Goal: Task Accomplishment & Management: Manage account settings

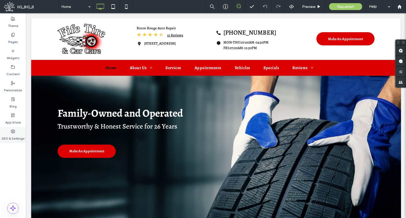
click at [22, 129] on div "SEO & Settings" at bounding box center [13, 135] width 26 height 16
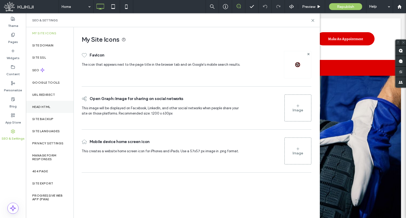
click at [41, 106] on label "Head HTML" at bounding box center [41, 107] width 18 height 4
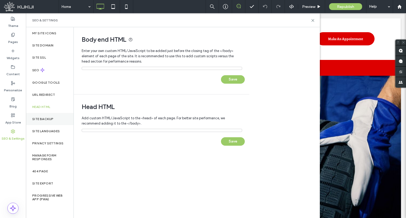
click at [43, 116] on div "Site Backup" at bounding box center [50, 119] width 48 height 12
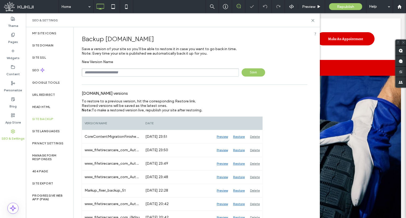
click at [115, 73] on input "text" at bounding box center [160, 72] width 157 height 8
type input "**********"
click at [252, 73] on span "Save" at bounding box center [254, 72] width 24 height 8
drag, startPoint x: 230, startPoint y: 7, endPoint x: 225, endPoint y: 22, distance: 16.0
click at [230, 7] on div at bounding box center [225, 6] width 13 height 5
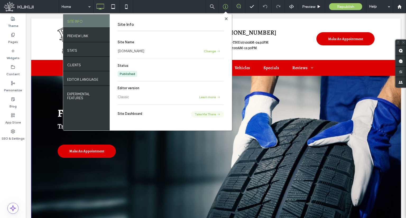
click at [212, 114] on button "Take Me There" at bounding box center [207, 114] width 33 height 6
click at [228, 19] on div "Site Info Site Name www.fifetirecarcare.com Change Status Published Editor vers…" at bounding box center [171, 72] width 122 height 116
drag, startPoint x: 227, startPoint y: 18, endPoint x: 140, endPoint y: 54, distance: 93.6
click at [227, 18] on use at bounding box center [226, 18] width 3 height 3
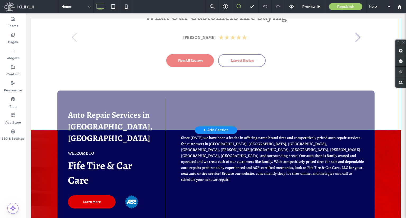
scroll to position [291, 0]
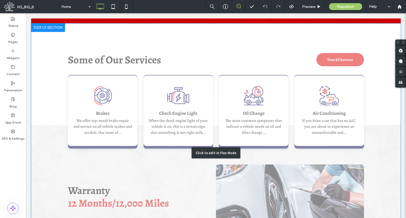
click at [96, 86] on div "Click to edit in Flex Mode" at bounding box center [216, 153] width 370 height 259
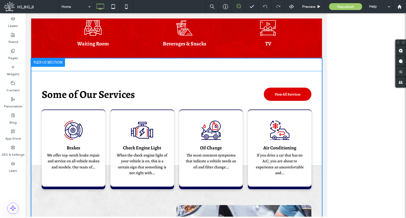
scroll to position [514, 0]
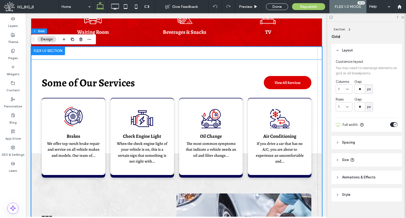
click at [77, 107] on icon at bounding box center [73, 116] width 19 height 19
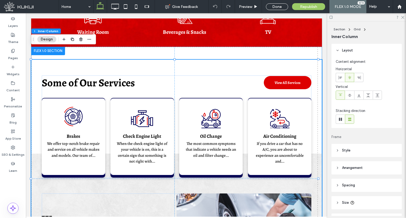
click at [77, 107] on icon at bounding box center [73, 116] width 19 height 19
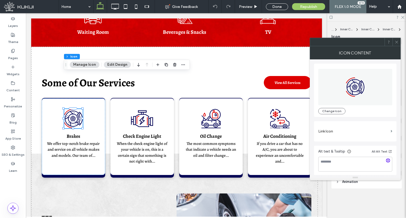
scroll to position [0, 0]
click at [76, 133] on link "Brakes" at bounding box center [73, 136] width 13 height 6
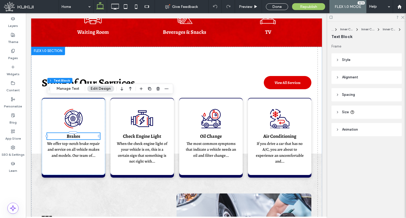
click at [76, 133] on link "Brakes" at bounding box center [73, 136] width 13 height 6
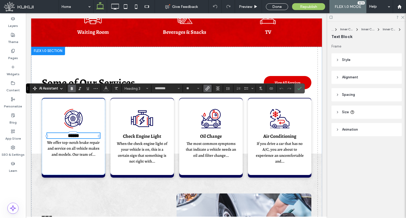
click at [208, 87] on use "Link" at bounding box center [208, 89] width 4 height 4
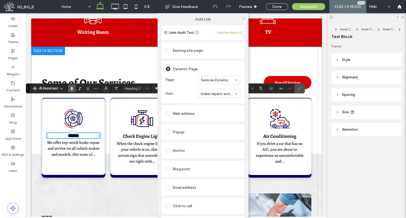
click at [242, 17] on icon at bounding box center [243, 19] width 4 height 4
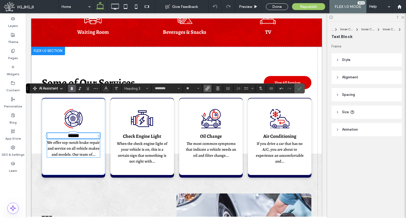
click at [75, 140] on span "We offer top-notch brake repair and service on all vehicle makes and models. Ou…" at bounding box center [73, 148] width 53 height 17
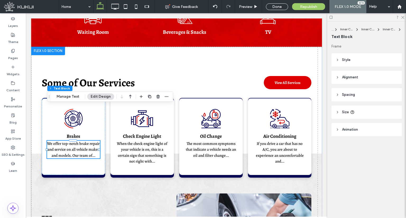
click at [75, 141] on span "We offer top-notch brake repair and service on all vehicle makes and models. Ou…" at bounding box center [73, 149] width 53 height 17
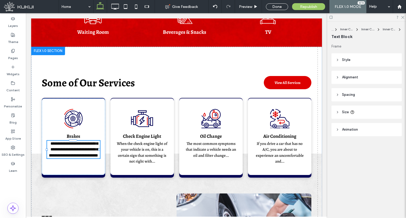
type input "********"
type input "**"
click at [75, 142] on span "**********" at bounding box center [73, 150] width 49 height 16
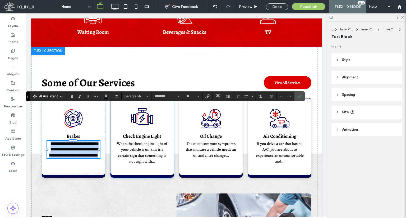
click at [144, 107] on icon at bounding box center [142, 116] width 22 height 19
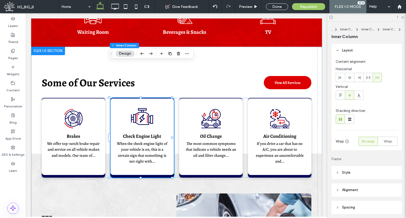
click at [144, 107] on icon at bounding box center [142, 116] width 22 height 19
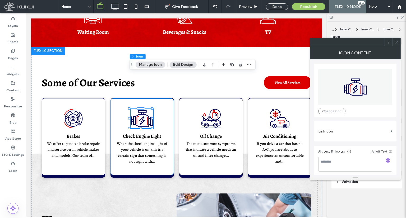
click at [147, 104] on div "Check Engine Light When the check engine light of your vehicle is on, this is a…" at bounding box center [141, 137] width 63 height 77
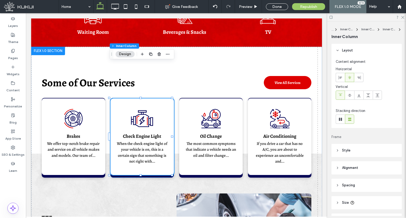
click at [147, 104] on div "Check Engine Light When the check engine light of your vehicle is on, this is a…" at bounding box center [141, 137] width 63 height 77
click at [151, 133] on link "Check Engine Light" at bounding box center [142, 136] width 38 height 6
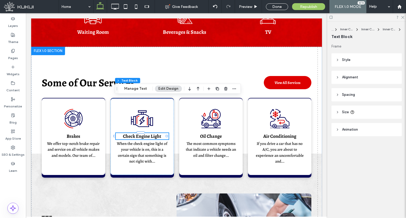
click at [151, 133] on div "Check Engine Light" at bounding box center [142, 136] width 53 height 6
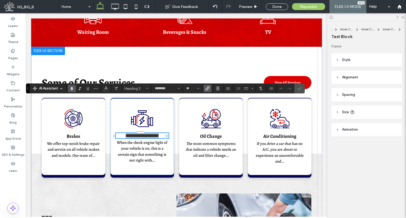
click at [204, 89] on label "Link" at bounding box center [208, 88] width 8 height 7
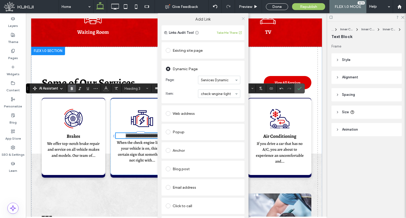
click at [242, 19] on icon at bounding box center [243, 19] width 4 height 4
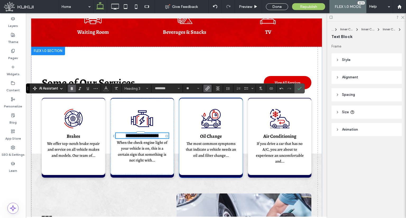
click at [211, 133] on link "Oil Change" at bounding box center [211, 136] width 22 height 6
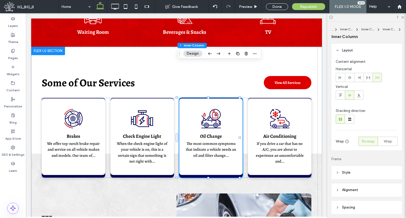
click at [211, 133] on link "Oil Change" at bounding box center [211, 136] width 22 height 6
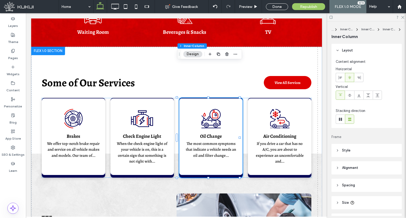
type input "**"
click at [211, 133] on link "Oil Change" at bounding box center [211, 136] width 22 height 6
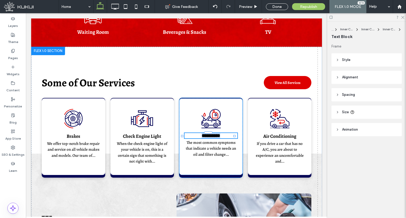
click at [211, 133] on div "**********" at bounding box center [211, 135] width 53 height 5
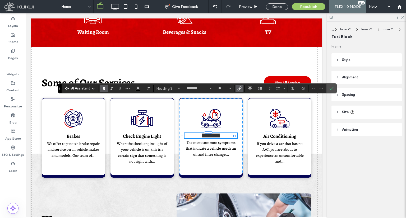
click at [239, 88] on use "Link" at bounding box center [239, 89] width 4 height 4
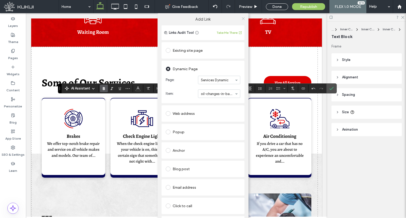
click at [242, 20] on use at bounding box center [243, 18] width 3 height 3
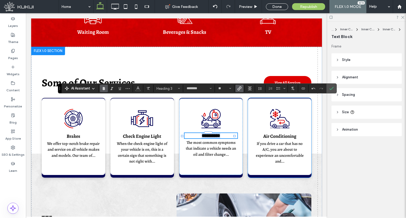
click at [268, 133] on link "Air Conditioning" at bounding box center [279, 136] width 33 height 6
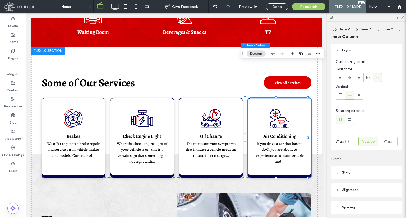
click at [268, 133] on link "Air Conditioning" at bounding box center [279, 136] width 33 height 6
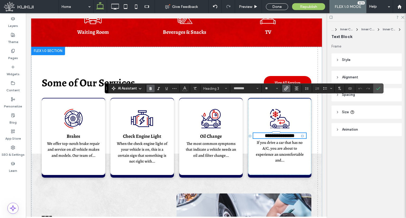
click at [284, 89] on icon "Link" at bounding box center [286, 88] width 4 height 4
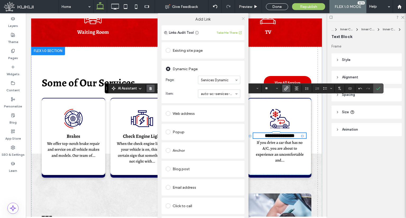
click at [241, 17] on icon at bounding box center [243, 19] width 4 height 4
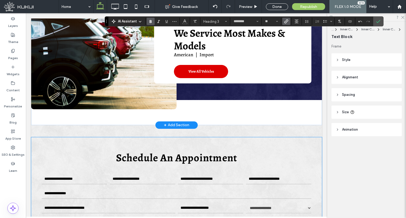
scroll to position [936, 0]
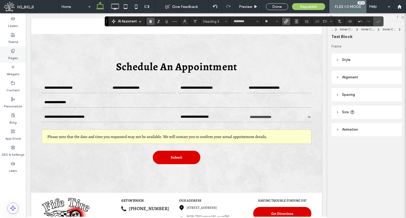
click at [6, 54] on div "Pages" at bounding box center [13, 55] width 26 height 16
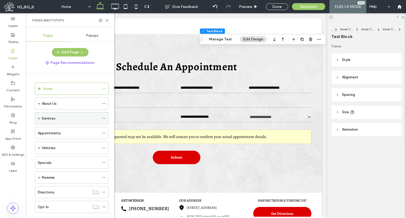
click at [38, 118] on span at bounding box center [39, 118] width 3 height 3
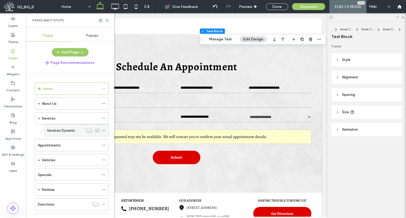
click at [104, 130] on use at bounding box center [103, 130] width 3 height 1
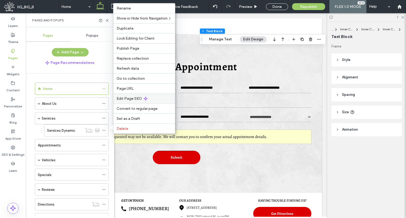
click at [134, 96] on div "Edit Page SEO" at bounding box center [144, 99] width 62 height 10
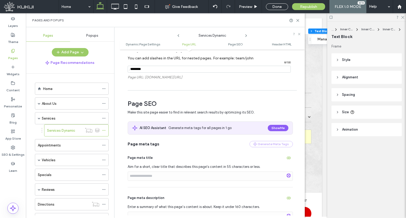
scroll to position [132, 0]
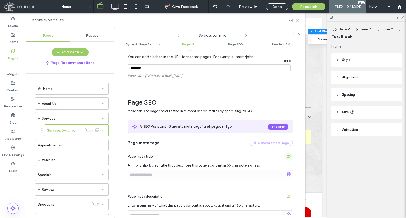
click at [285, 160] on span "button" at bounding box center [288, 157] width 8 height 8
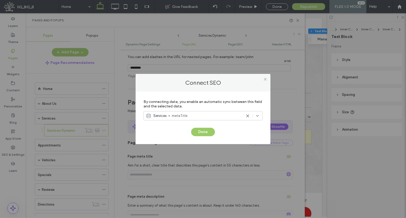
click at [261, 79] on div at bounding box center [265, 79] width 8 height 8
click at [264, 79] on icon at bounding box center [265, 79] width 4 height 4
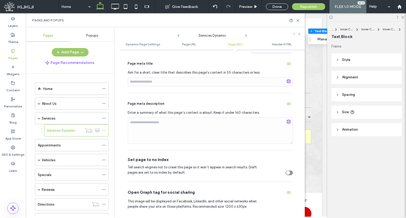
scroll to position [238, 0]
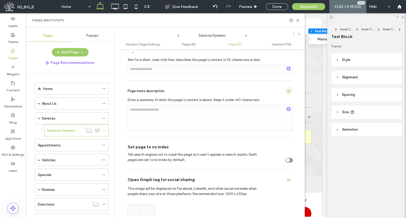
click at [287, 89] on icon "button" at bounding box center [289, 91] width 4 height 4
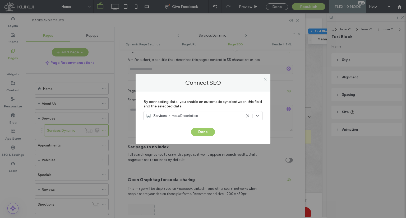
click at [263, 77] on icon at bounding box center [265, 79] width 4 height 4
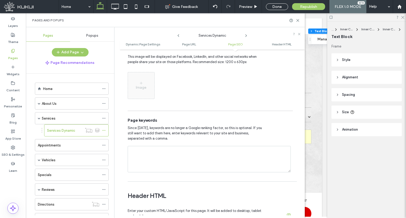
scroll to position [502, 0]
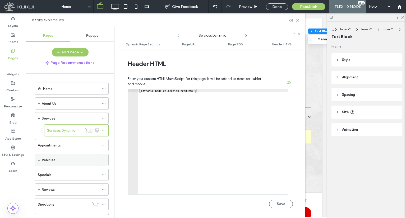
click at [39, 159] on span at bounding box center [39, 160] width 3 height 3
click at [104, 172] on use at bounding box center [103, 172] width 3 height 1
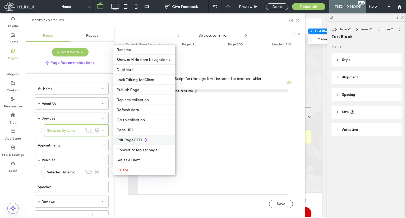
click at [156, 139] on div "Edit Page SEO" at bounding box center [144, 140] width 62 height 10
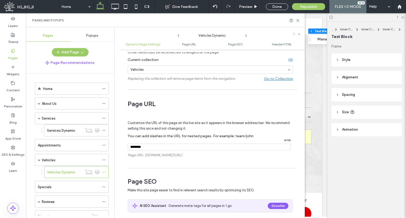
scroll to position [132, 0]
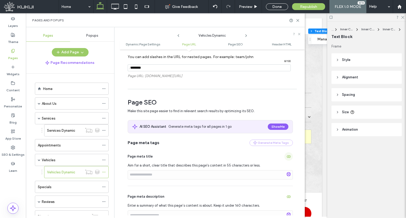
click at [287, 158] on use "button" at bounding box center [289, 156] width 4 height 3
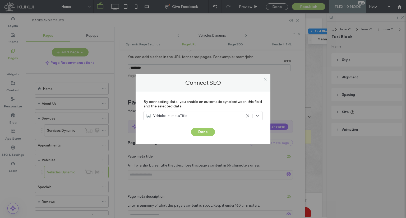
click at [266, 79] on icon at bounding box center [265, 79] width 4 height 4
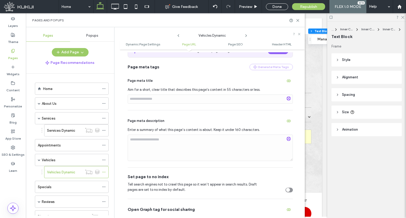
scroll to position [211, 0]
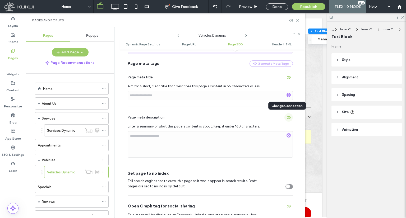
click at [287, 117] on use "button" at bounding box center [289, 117] width 4 height 3
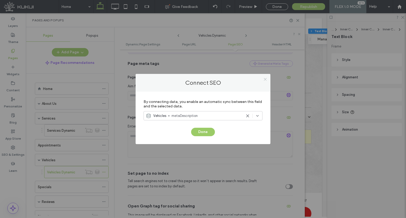
click at [265, 82] on span at bounding box center [265, 79] width 4 height 8
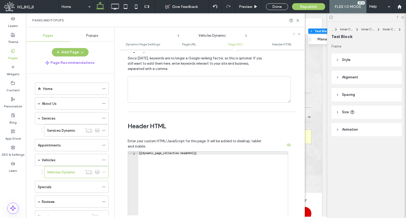
scroll to position [507, 0]
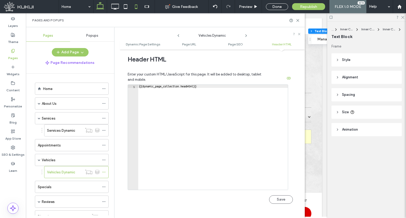
click at [135, 8] on icon at bounding box center [136, 6] width 11 height 11
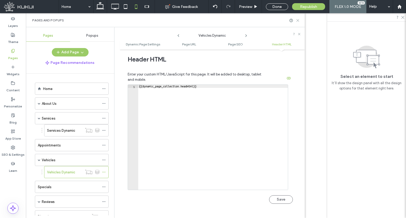
scroll to position [0, 0]
click at [297, 21] on icon at bounding box center [298, 21] width 4 height 4
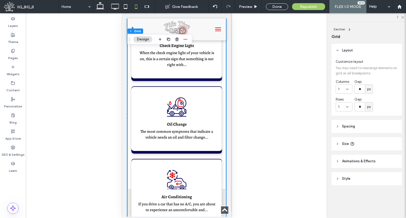
scroll to position [702, 0]
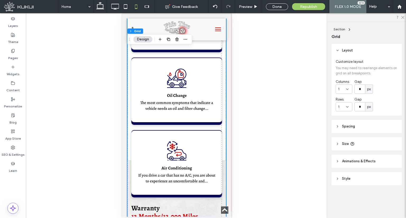
click at [177, 165] on link "Air Conditioning" at bounding box center [176, 168] width 30 height 6
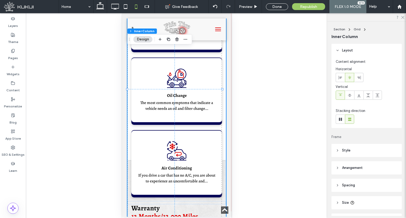
click at [177, 165] on link "Air Conditioning" at bounding box center [176, 168] width 30 height 6
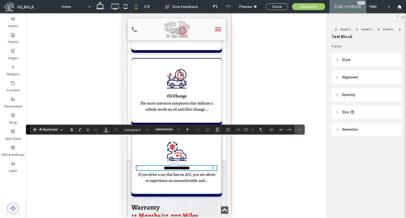
type input "********"
type input "**"
click at [207, 131] on use "Link" at bounding box center [208, 130] width 4 height 4
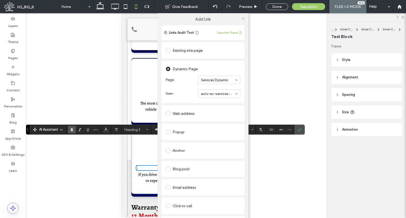
click at [243, 19] on icon at bounding box center [243, 19] width 4 height 4
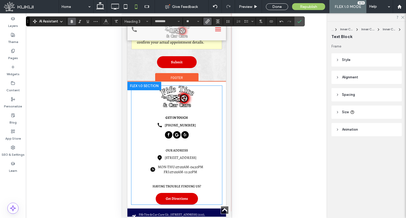
scroll to position [1229, 0]
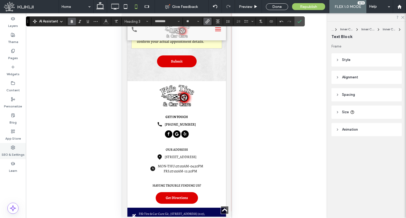
drag, startPoint x: 14, startPoint y: 150, endPoint x: 22, endPoint y: 141, distance: 12.5
click at [14, 150] on label "SEO & Settings" at bounding box center [13, 153] width 23 height 7
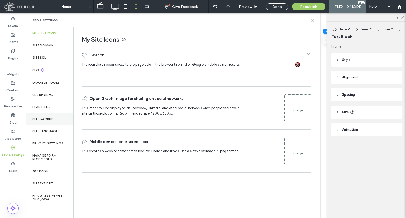
click at [53, 121] on div "Site Backup" at bounding box center [50, 119] width 48 height 12
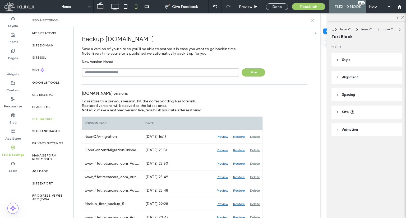
click at [106, 75] on input "text" at bounding box center [160, 72] width 157 height 8
type input "**********"
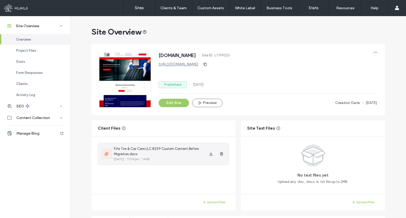
click at [170, 148] on span "Fife Tire & Car Care LLC 8259 Custom Content Before Migration.docx" at bounding box center [159, 151] width 91 height 11
click at [209, 157] on span "button" at bounding box center [211, 154] width 8 height 8
